Goal: Find specific page/section: Find specific page/section

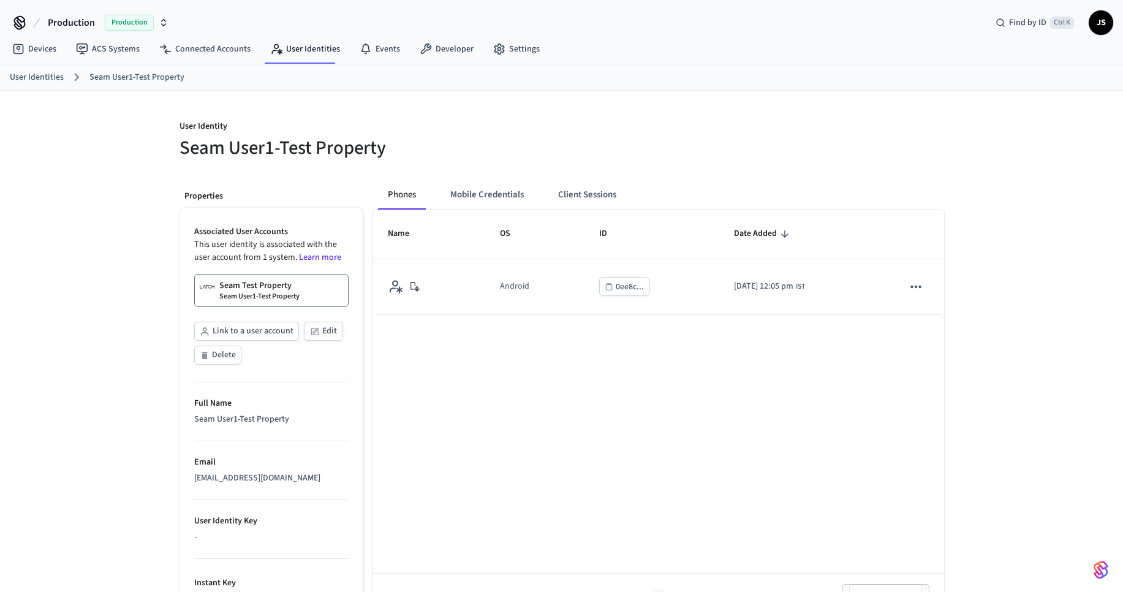
click at [32, 81] on link "User Identities" at bounding box center [37, 77] width 54 height 13
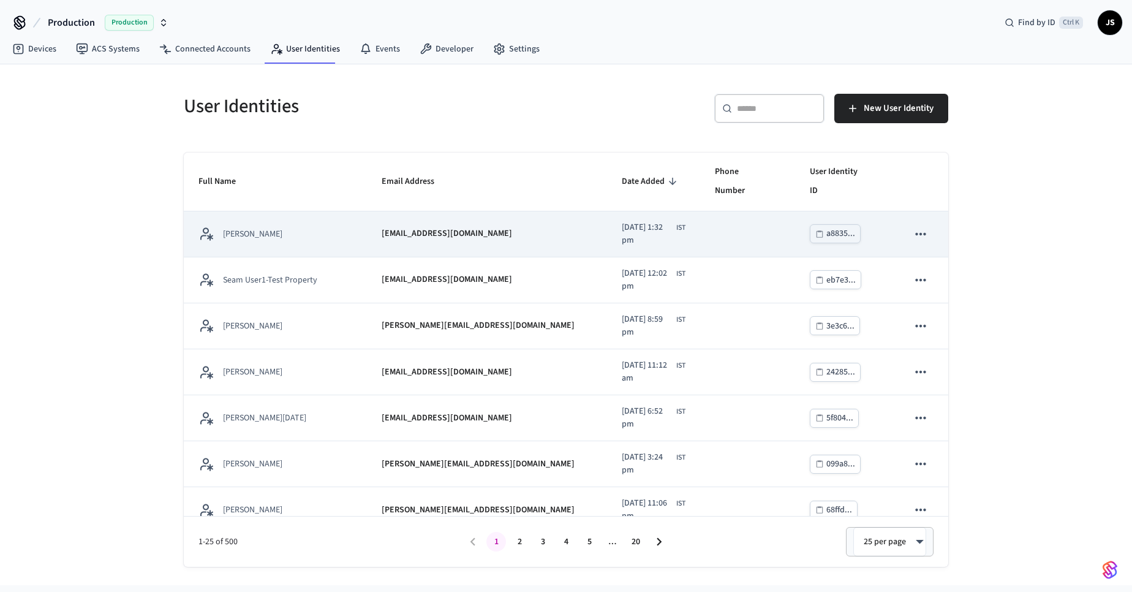
click at [459, 227] on p "[EMAIL_ADDRESS][DOMAIN_NAME]" at bounding box center [447, 233] width 130 height 13
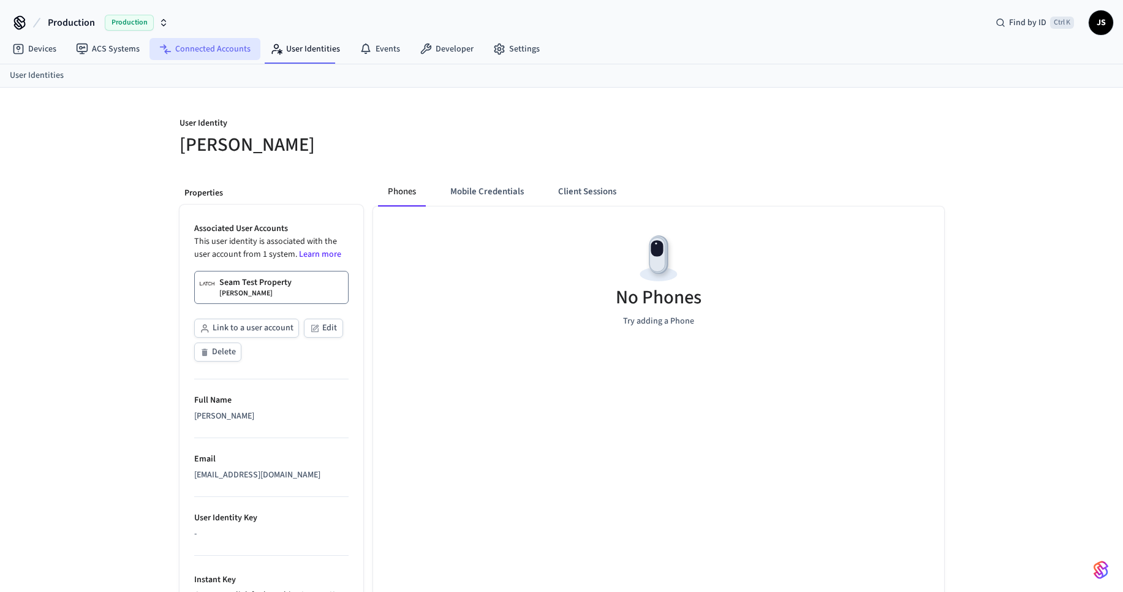
click at [223, 55] on link "Connected Accounts" at bounding box center [204, 49] width 111 height 22
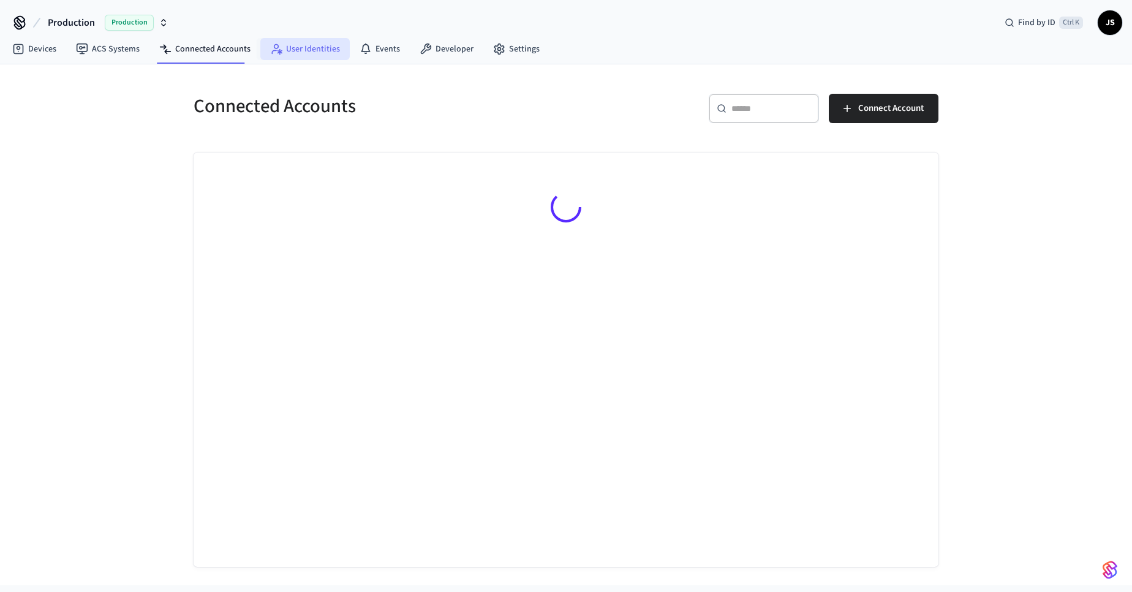
click at [306, 49] on link "User Identities" at bounding box center [304, 49] width 89 height 22
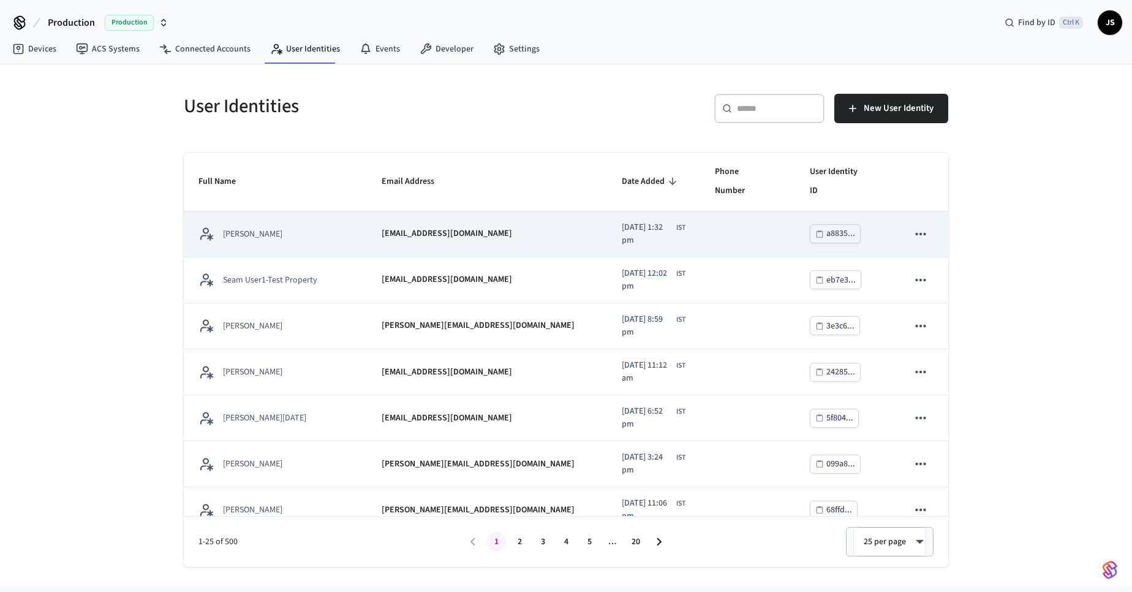
click at [306, 226] on div "[PERSON_NAME]" at bounding box center [275, 233] width 154 height 15
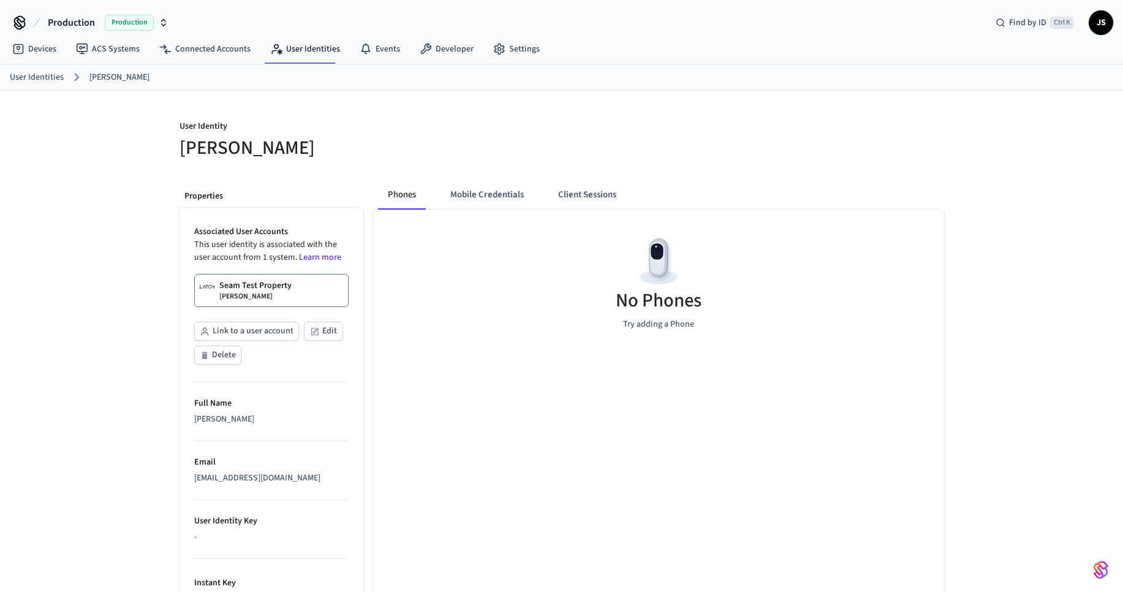
click at [213, 293] on img at bounding box center [207, 286] width 15 height 15
